Goal: Task Accomplishment & Management: Manage account settings

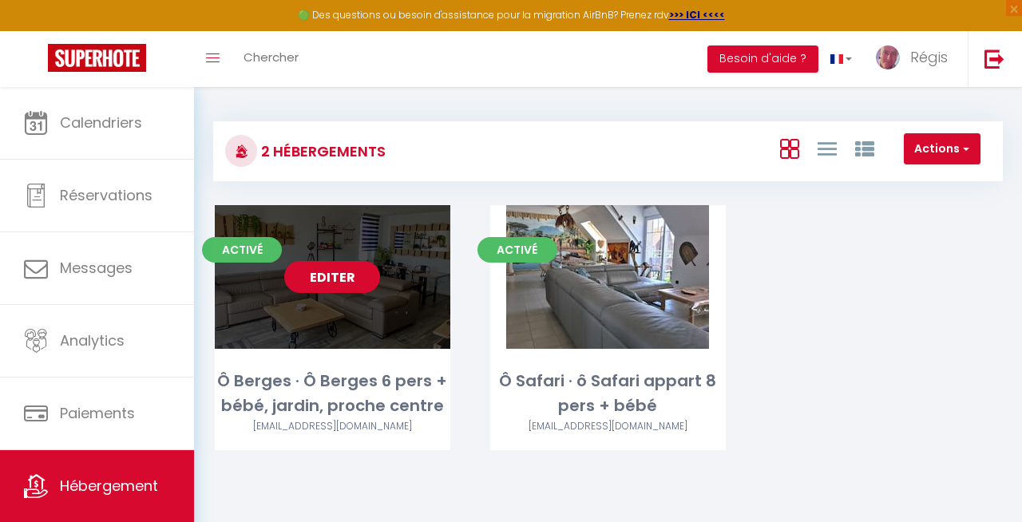
click at [316, 268] on link "Editer" at bounding box center [332, 277] width 96 height 32
select select "3"
select select "2"
select select "1"
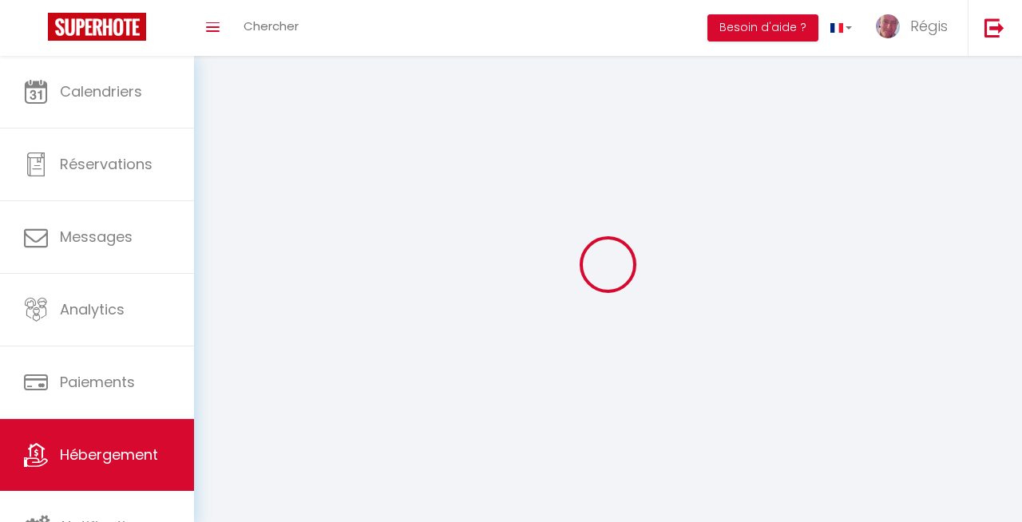
select select
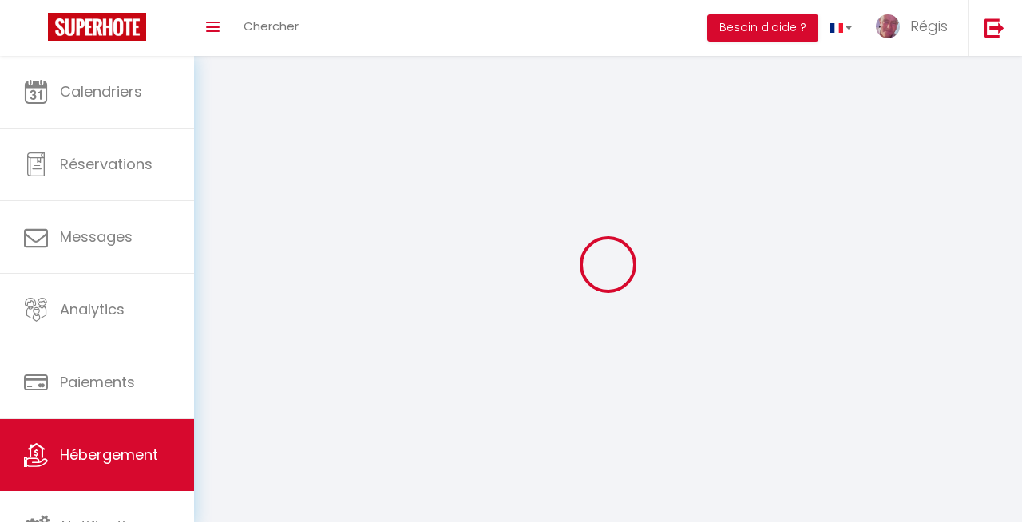
select select
checkbox input "false"
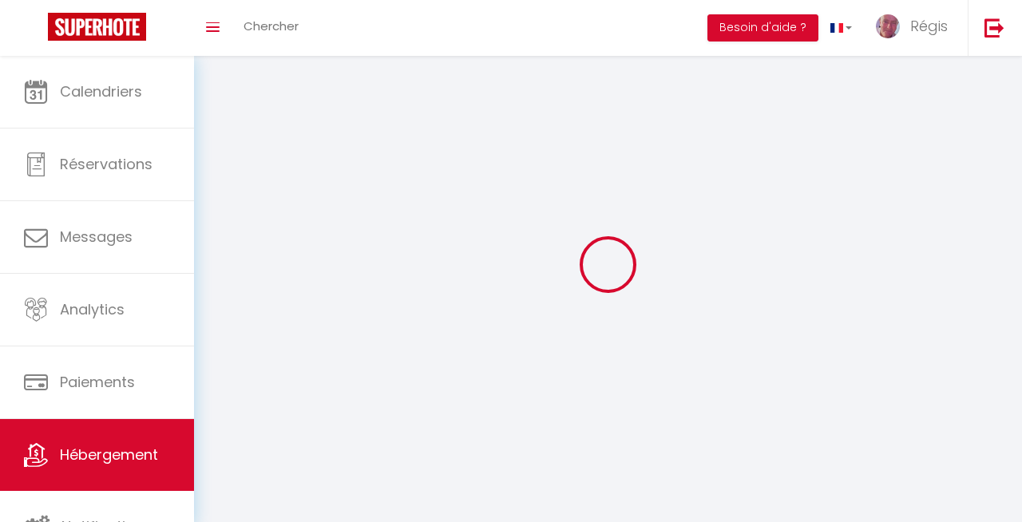
checkbox input "false"
select select
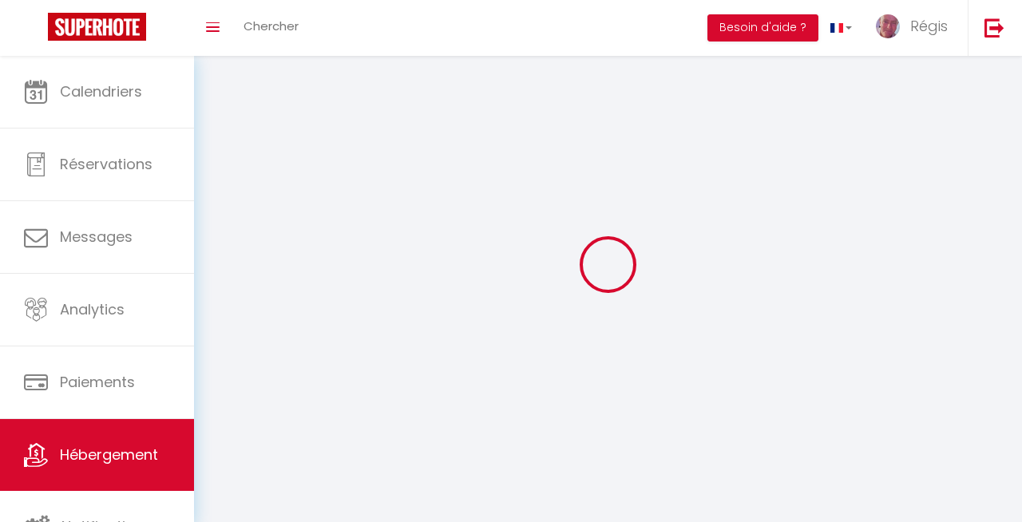
select select
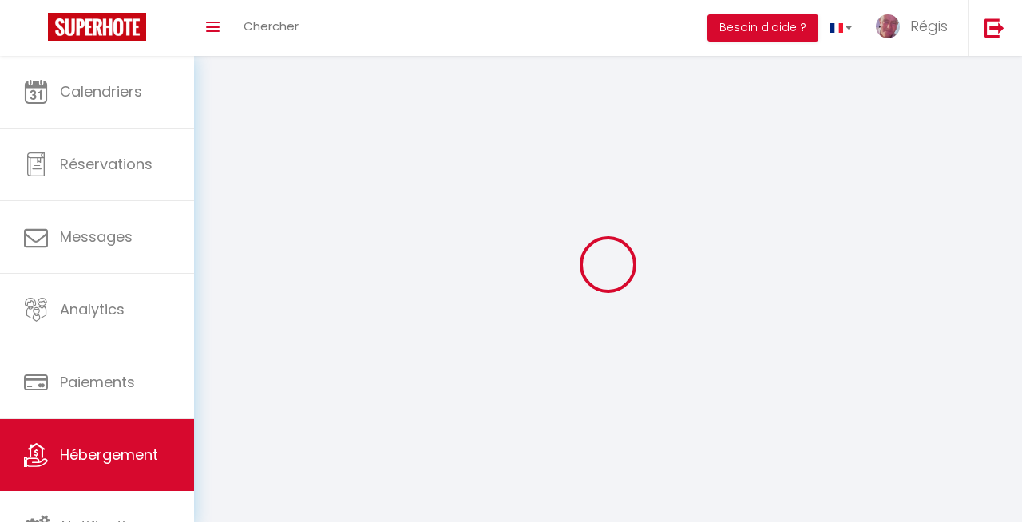
checkbox input "false"
select select
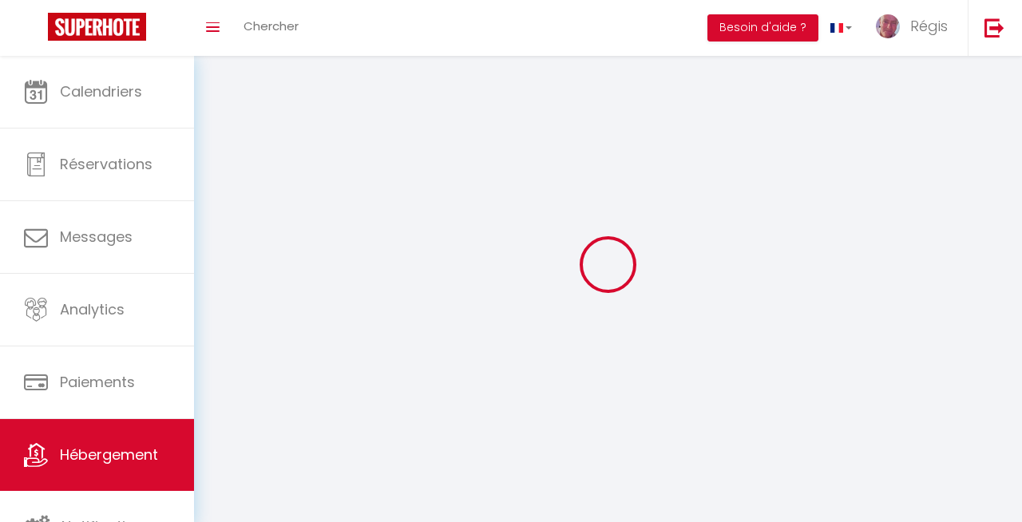
select select
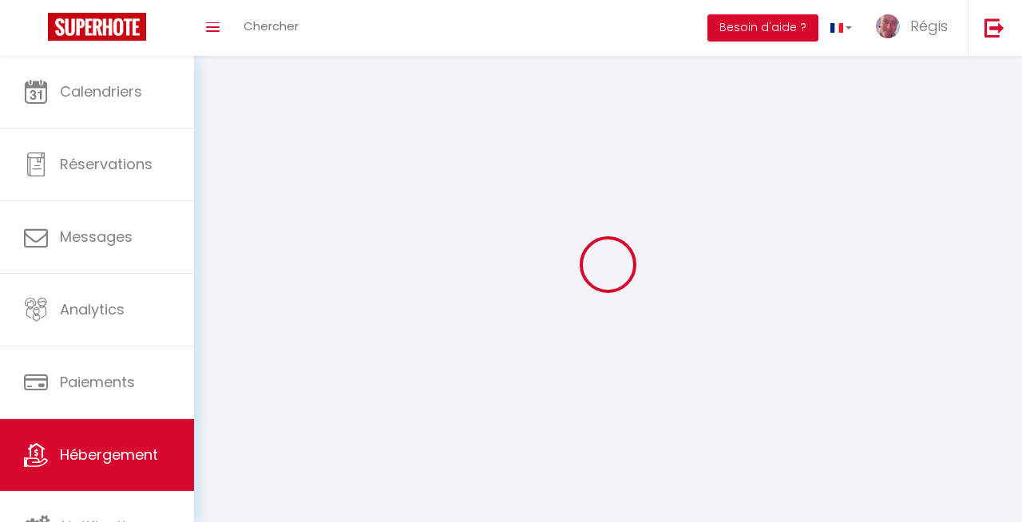
select select
checkbox input "false"
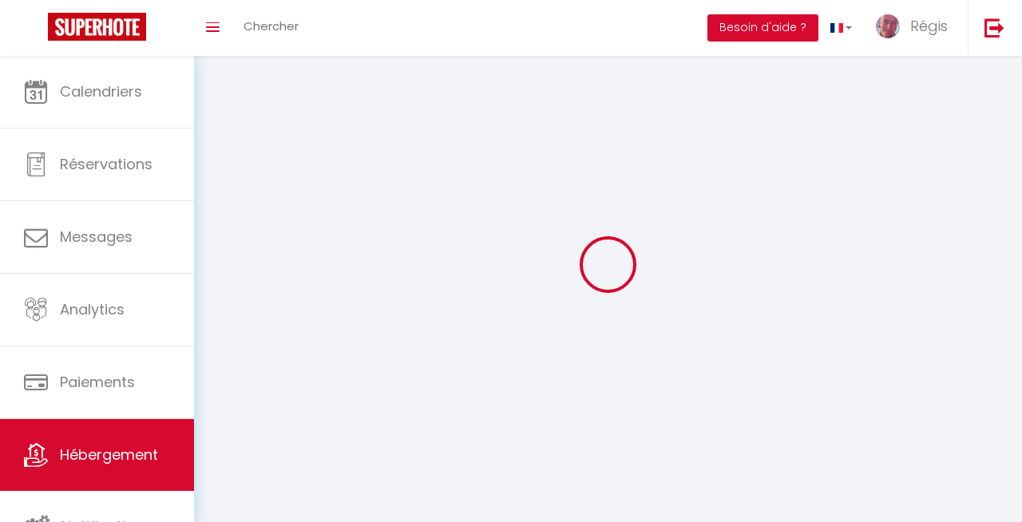
checkbox input "false"
select select
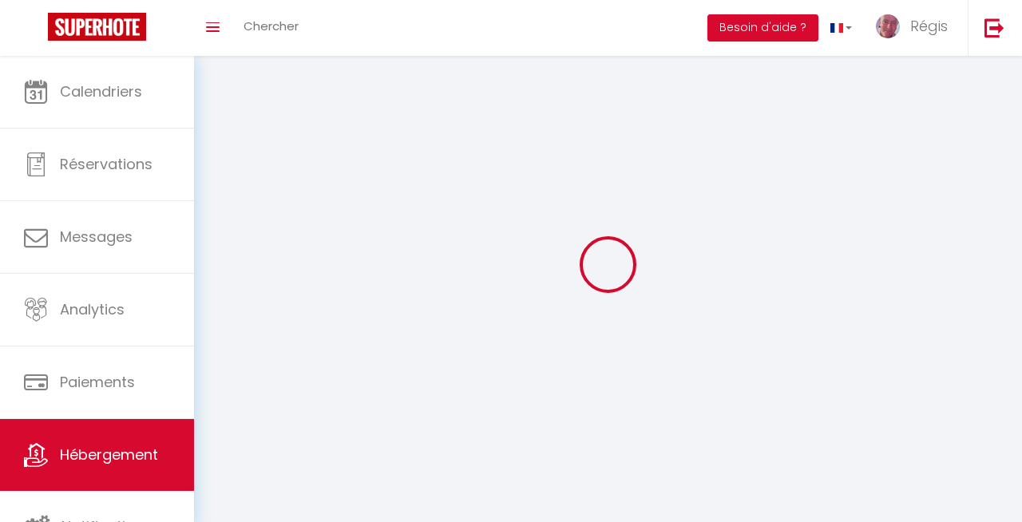
select select
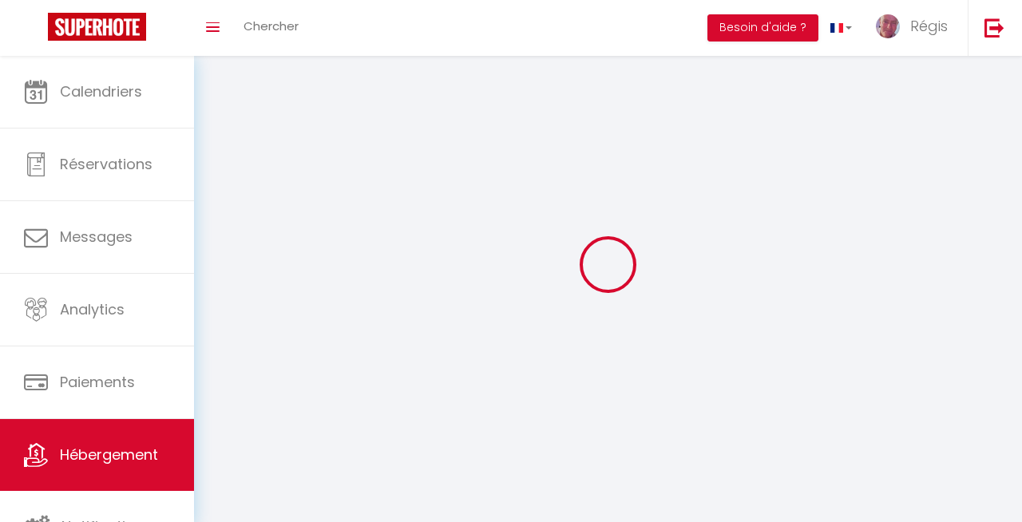
checkbox input "false"
select select
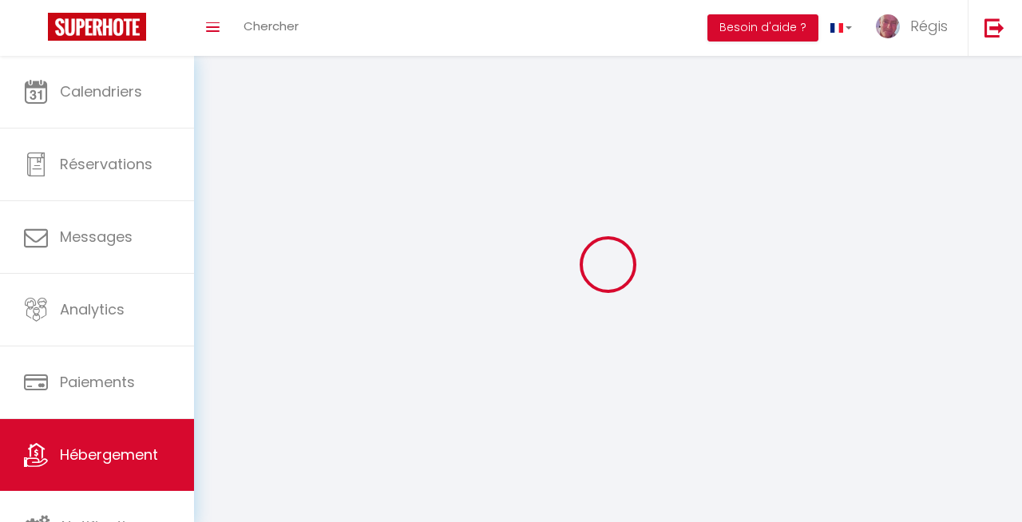
select select
select select "28"
select select
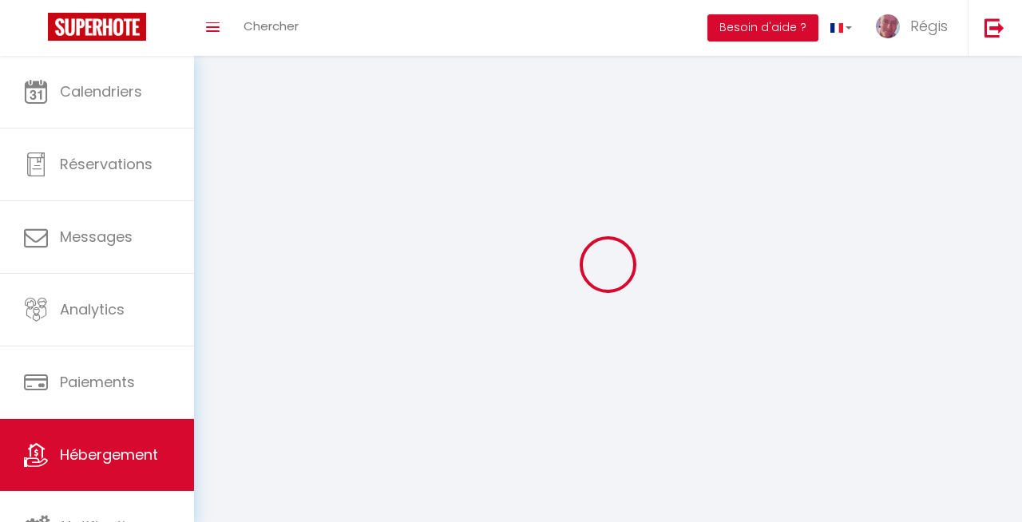
select select
checkbox input "false"
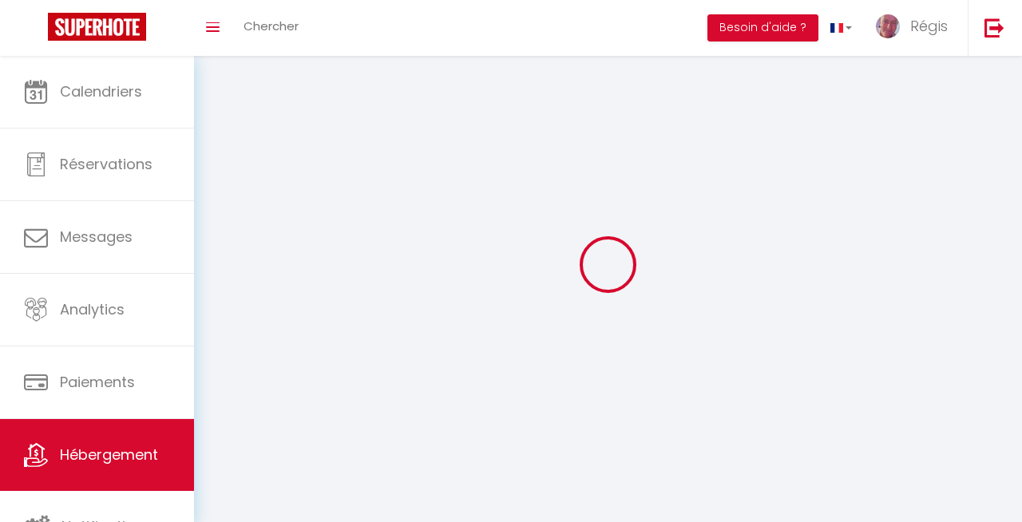
checkbox input "false"
select select
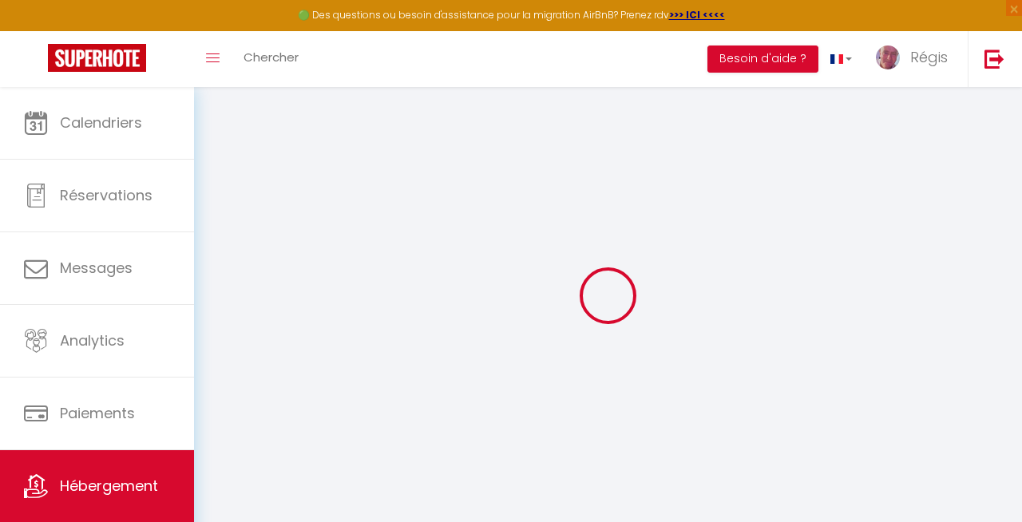
select select
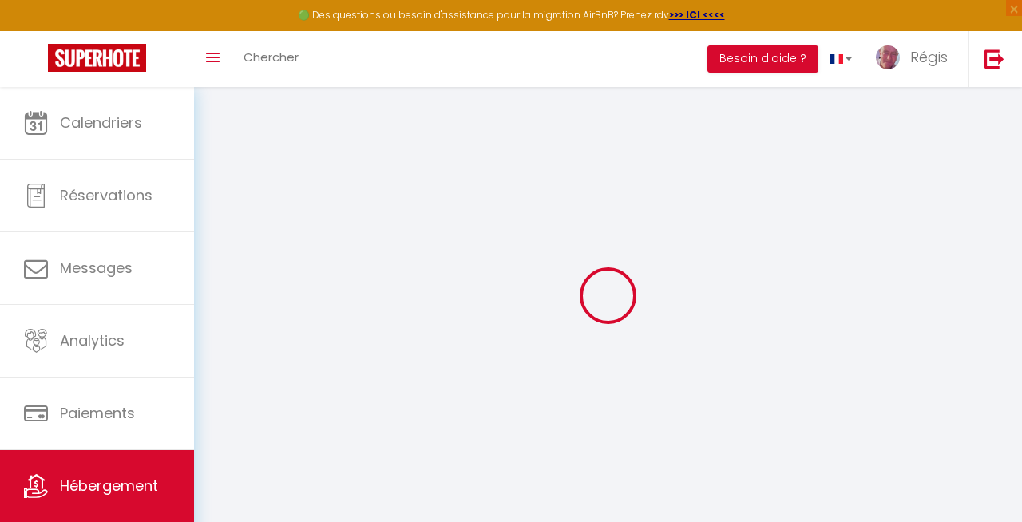
select select
checkbox input "false"
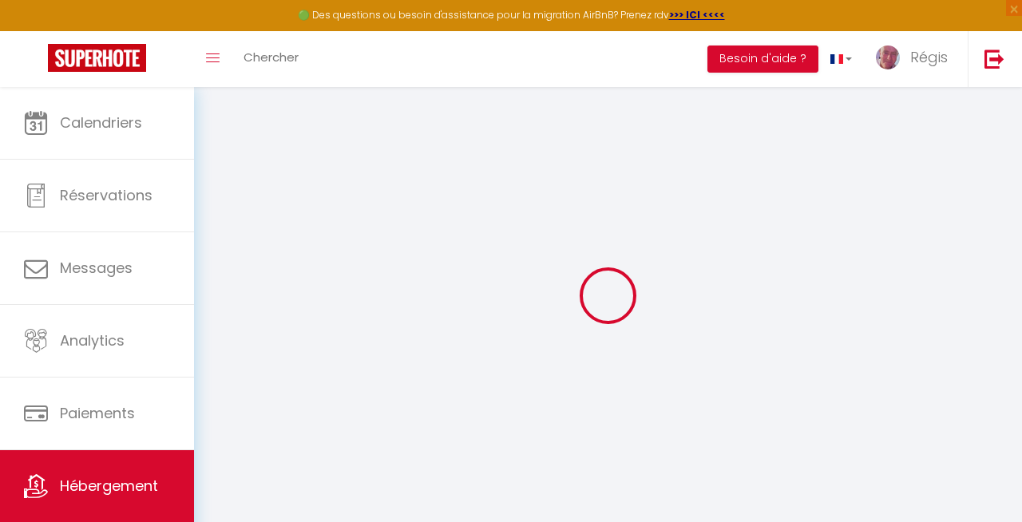
select select
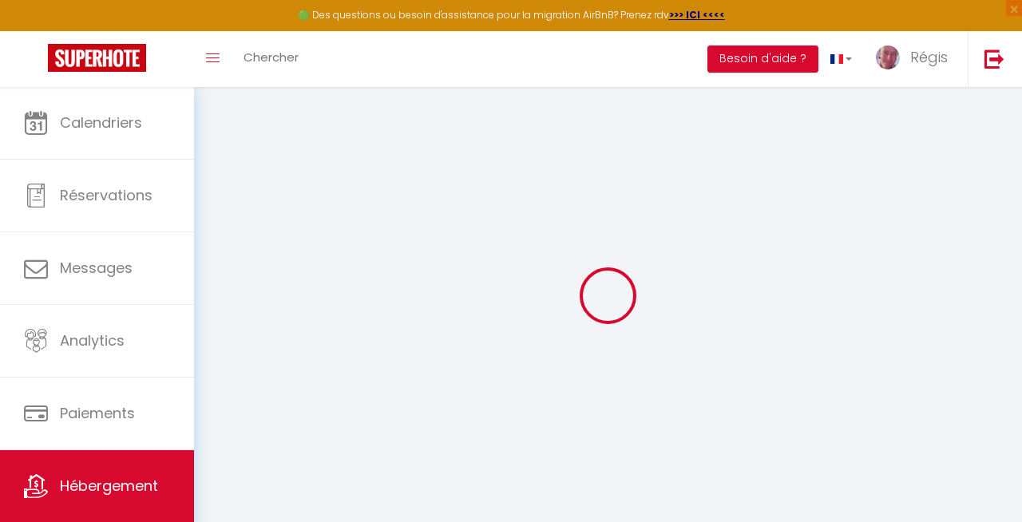
select select
checkbox input "false"
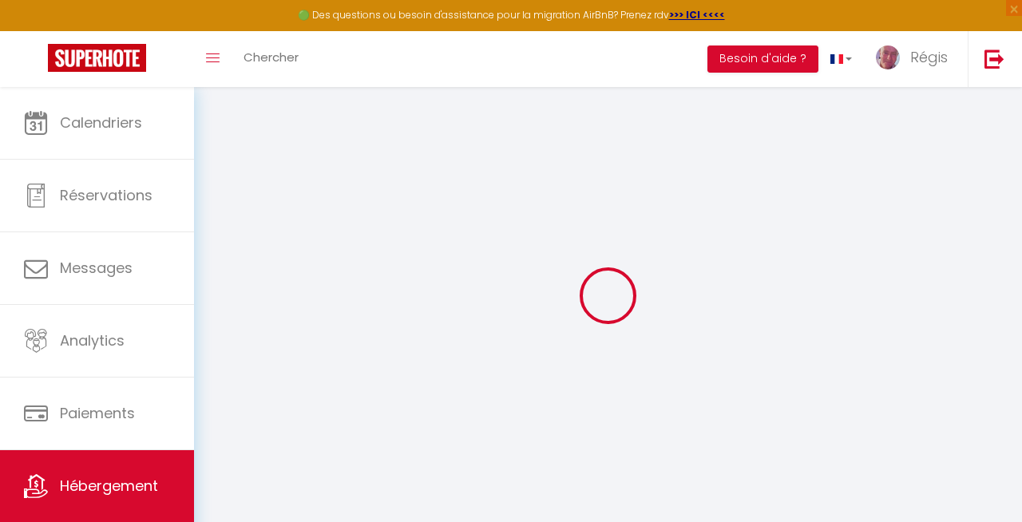
checkbox input "false"
select select
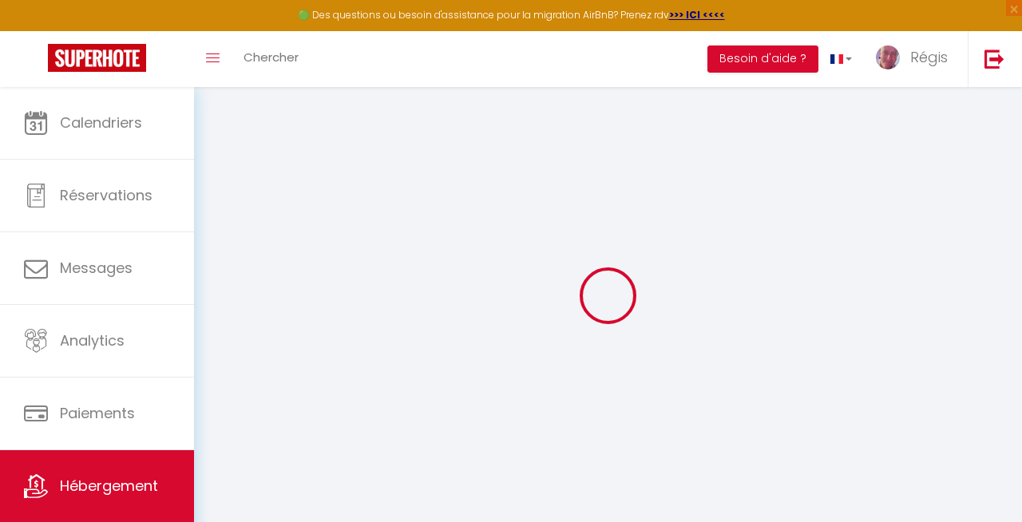
select select
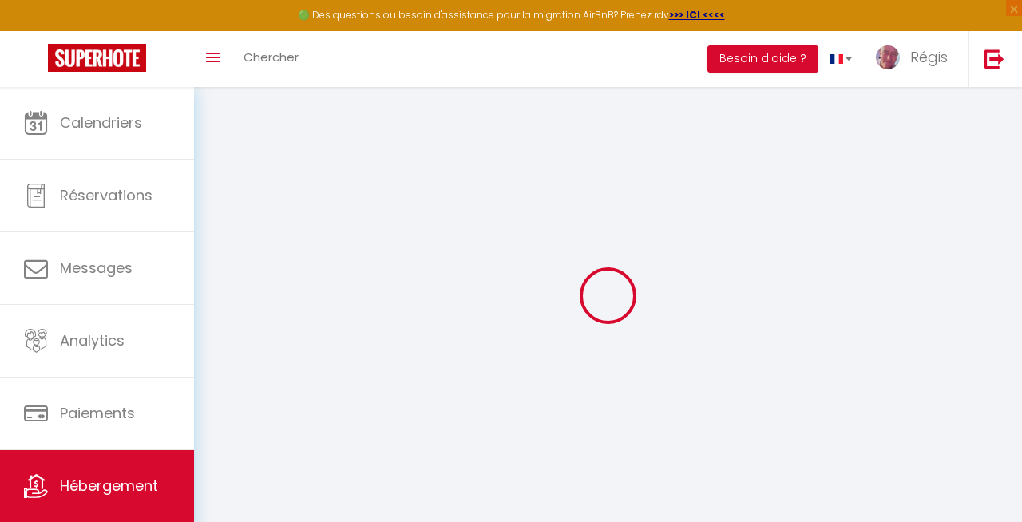
checkbox input "false"
select select
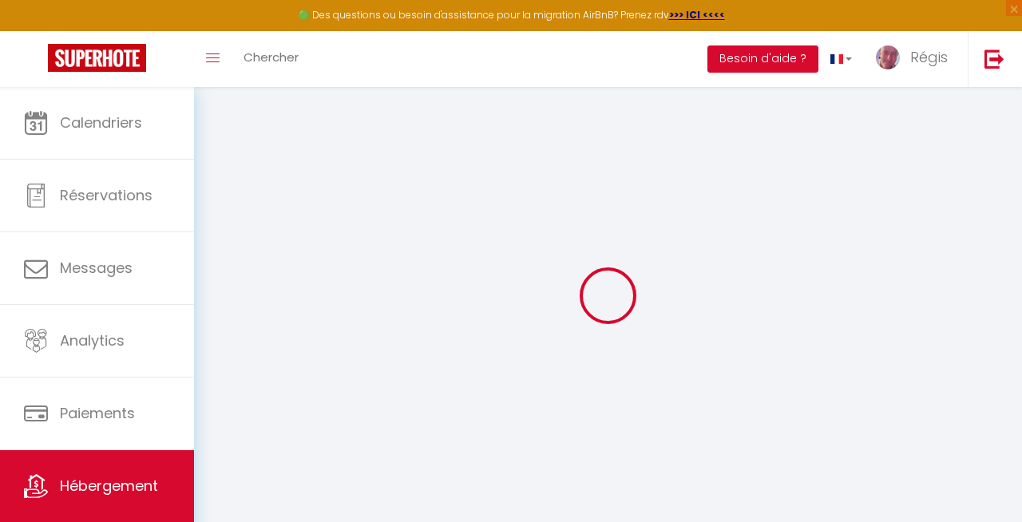
select select
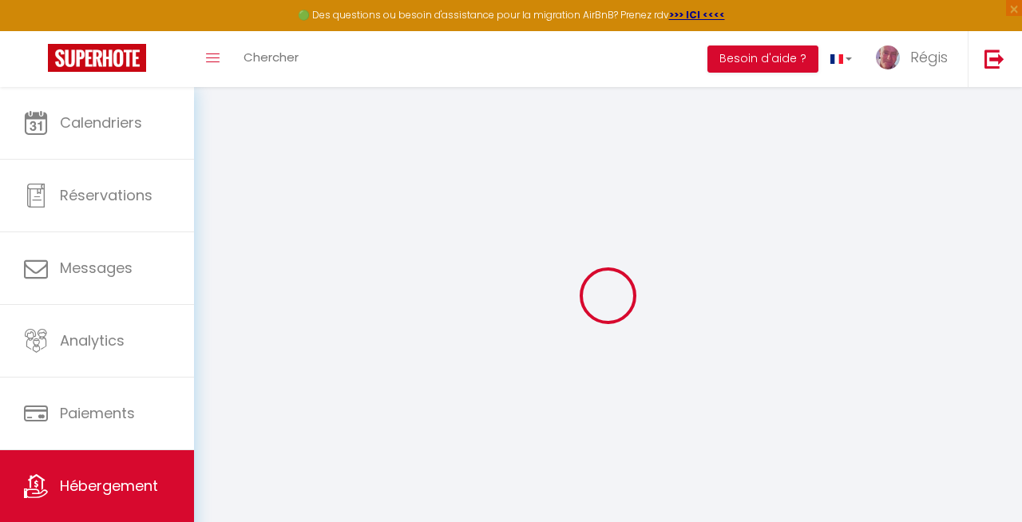
select select
checkbox input "false"
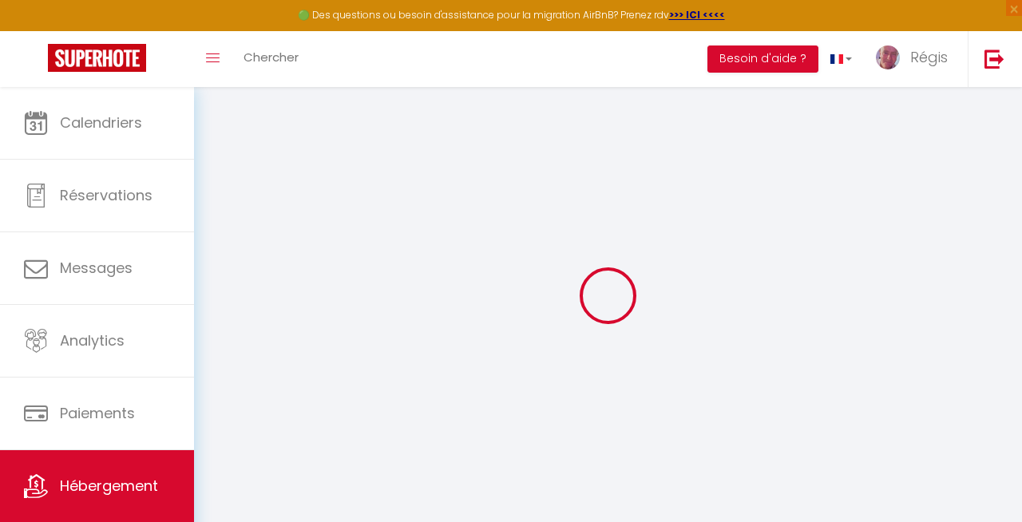
checkbox input "false"
select select
type input "Ô Berges · Ô Berges 6 pers + bébé, jardin, proche centre"
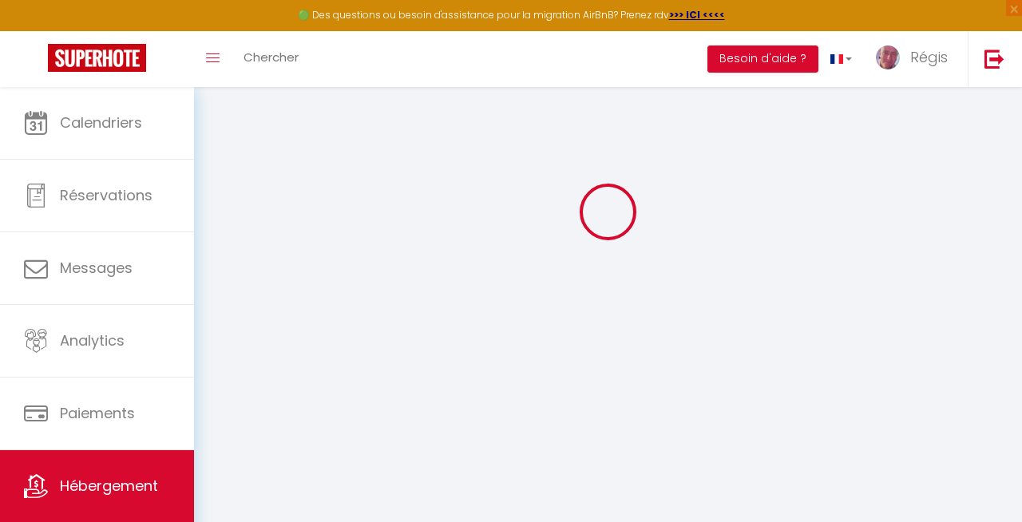
type input "Régis"
type input "TERLUTTE"
type input "211 chemin aux oeufs"
type input "62830"
type input "SAMER"
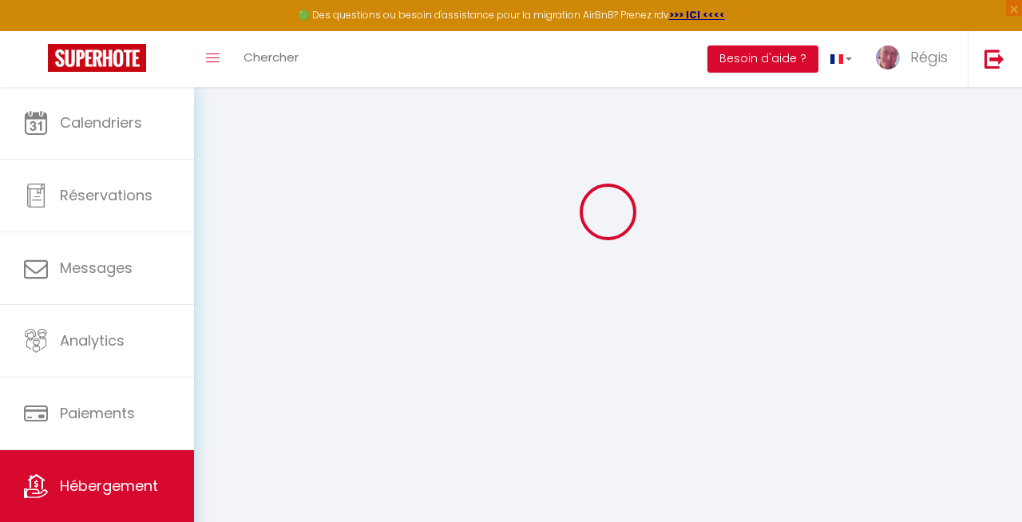
select select "7"
select select "3"
type input "90"
type input "60"
type input "300"
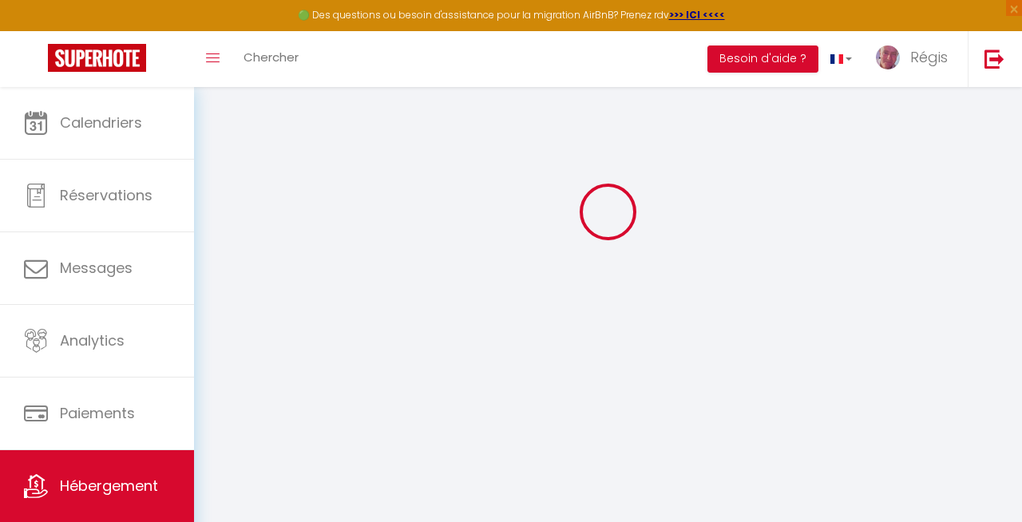
select select
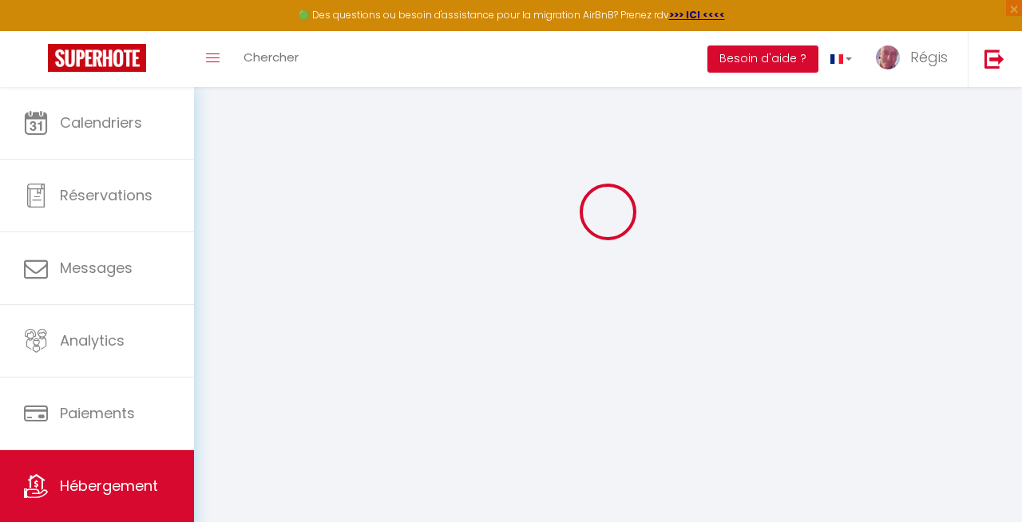
type input "[STREET_ADDRESS][PERSON_NAME]"
type input "62280"
type input "[GEOGRAPHIC_DATA][PERSON_NAME]-[GEOGRAPHIC_DATA]"
type input "[EMAIL_ADDRESS][DOMAIN_NAME]"
select select
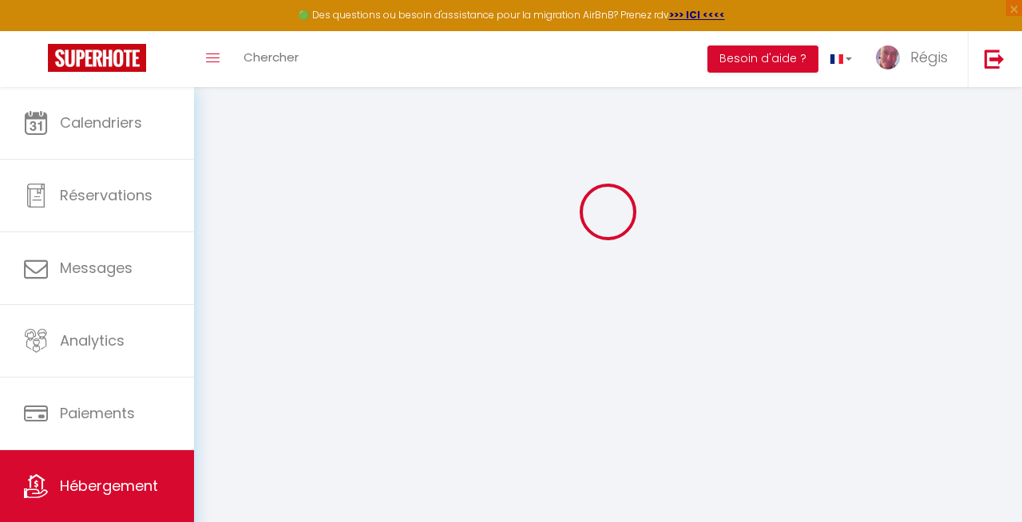
checkbox input "false"
type input "0"
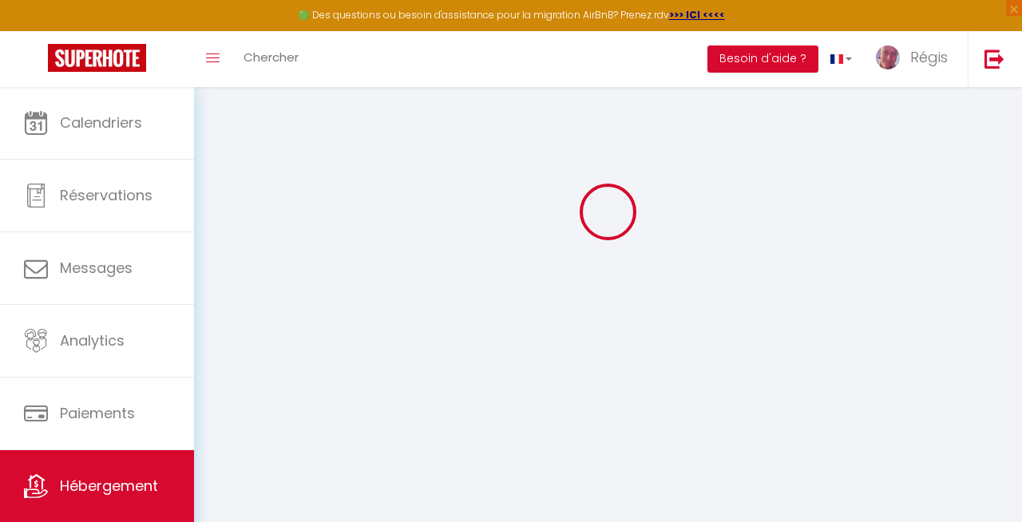
type input "0"
select select "53686"
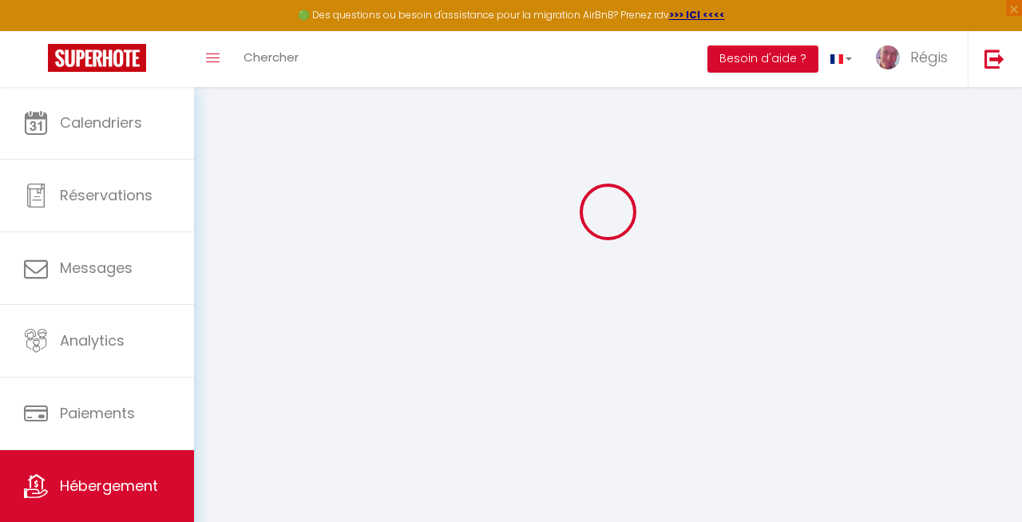
select select
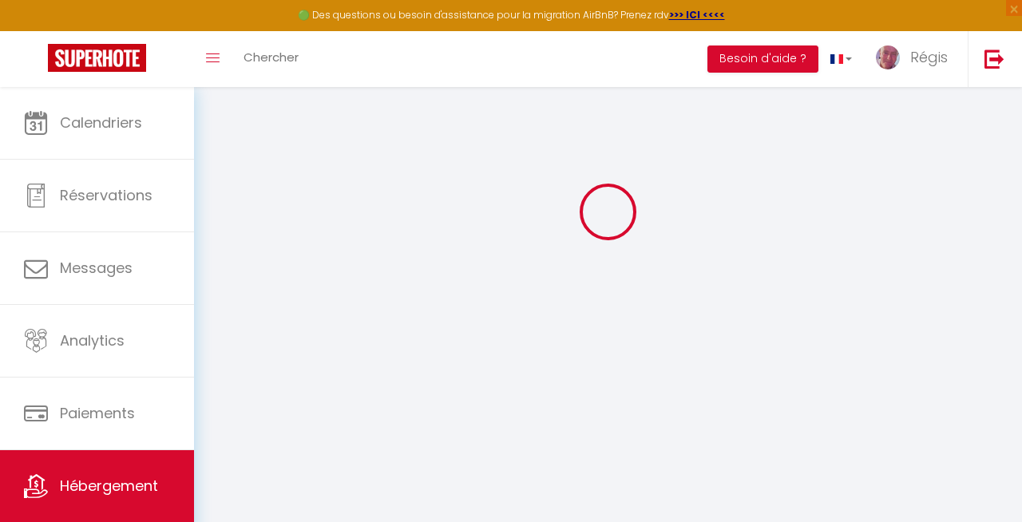
select select
checkbox input "false"
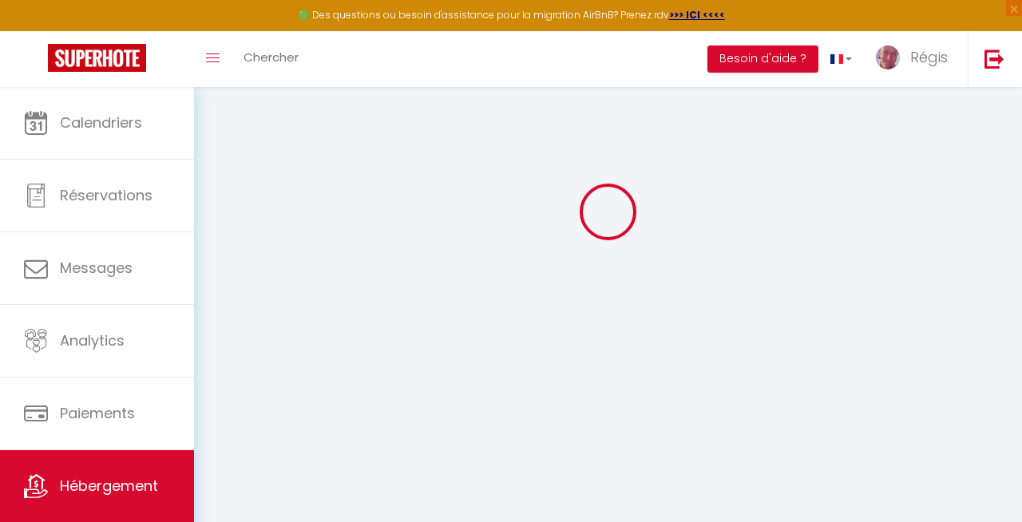
select select
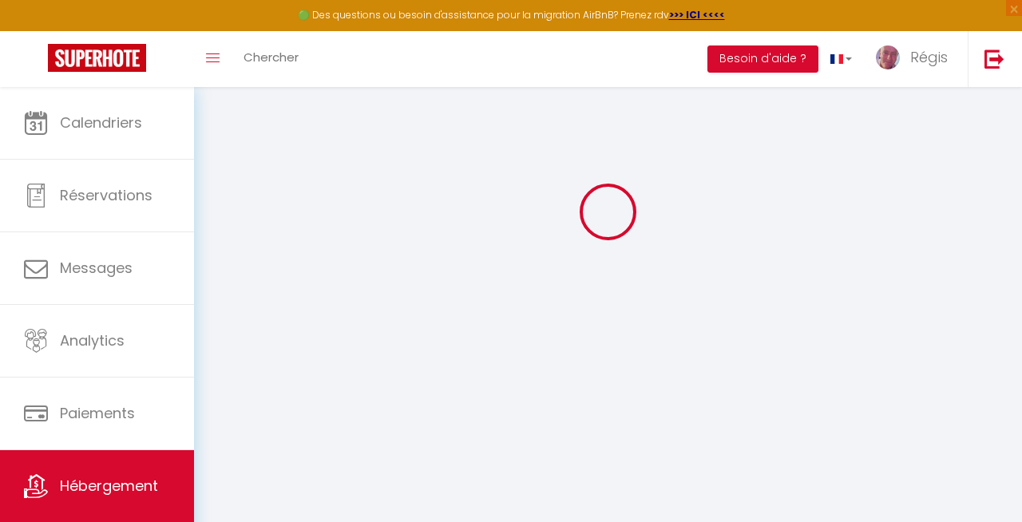
select select
checkbox input "false"
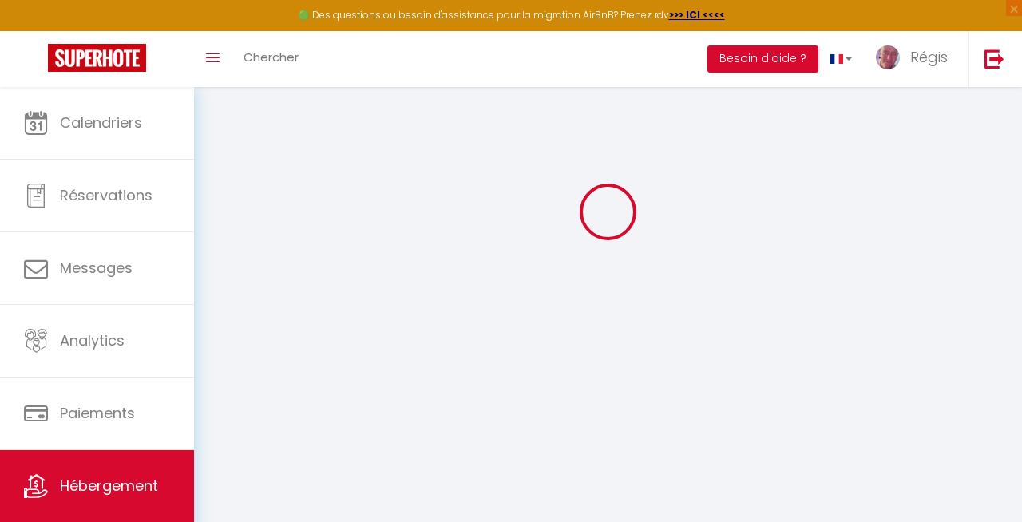
select select
checkbox input "false"
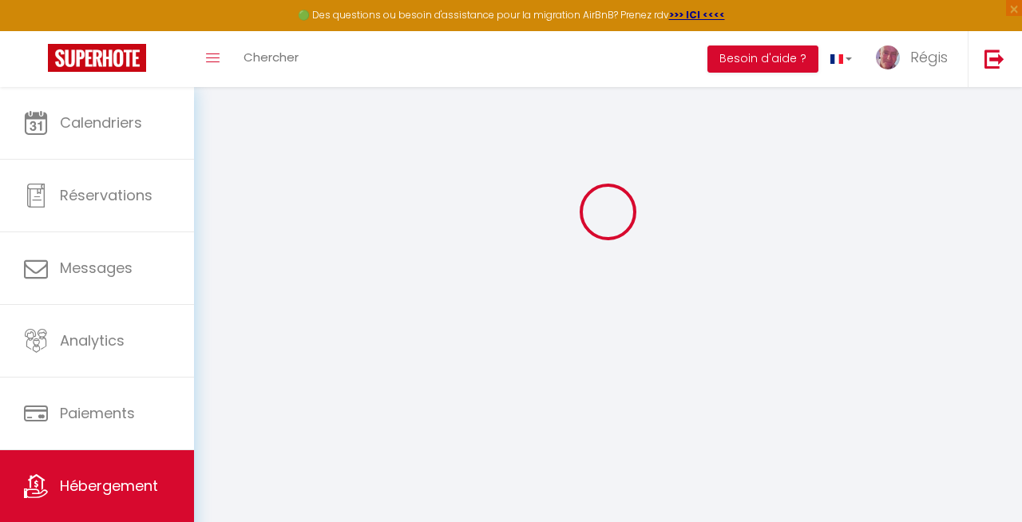
select select "17:00"
select select "23:45"
select select "11:00"
select select "30"
select select "120"
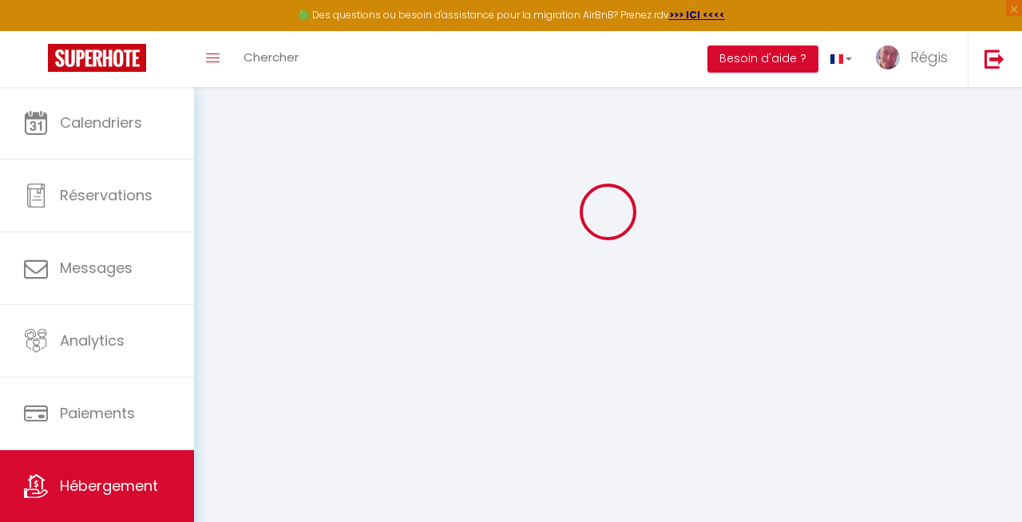
select select
checkbox input "false"
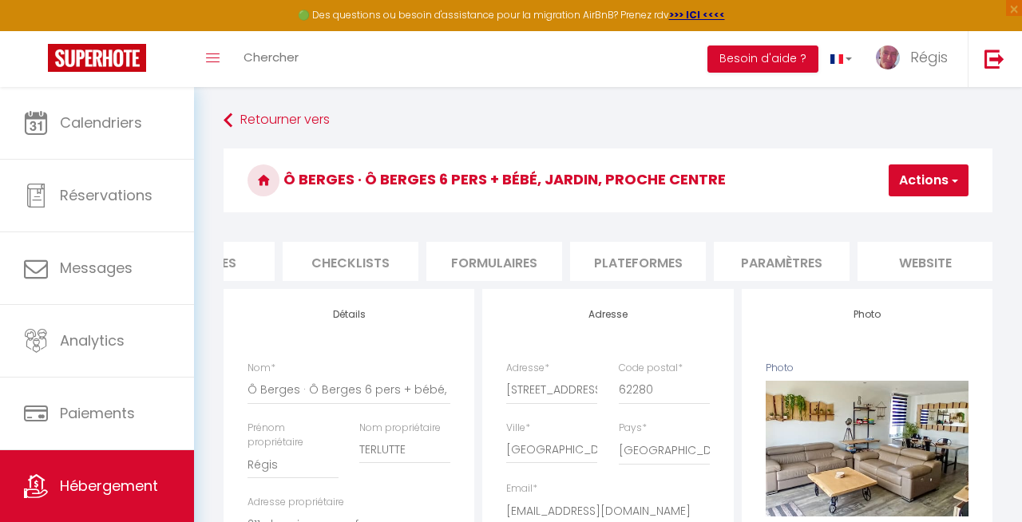
scroll to position [0, 533]
click at [948, 256] on li "website" at bounding box center [909, 261] width 136 height 39
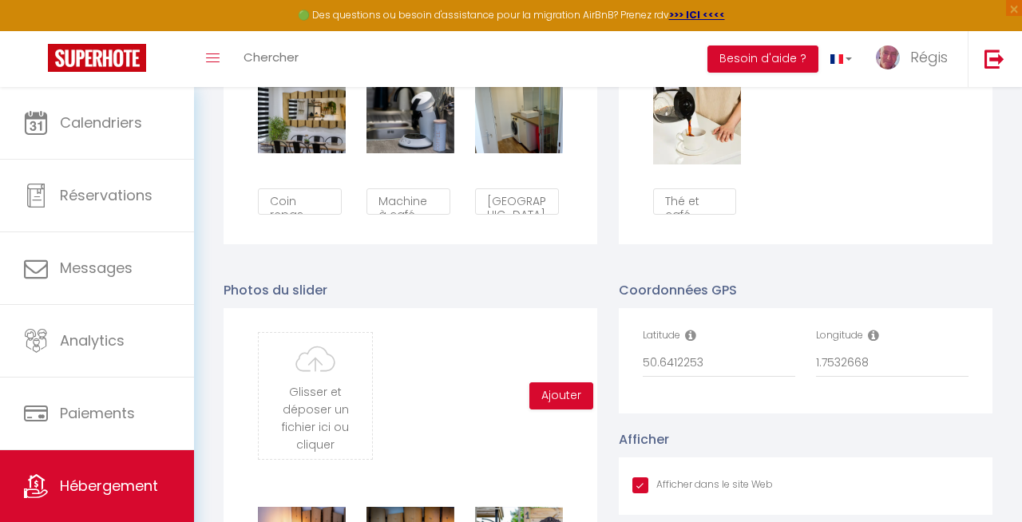
scroll to position [1429, 0]
